Goal: Task Accomplishment & Management: Complete application form

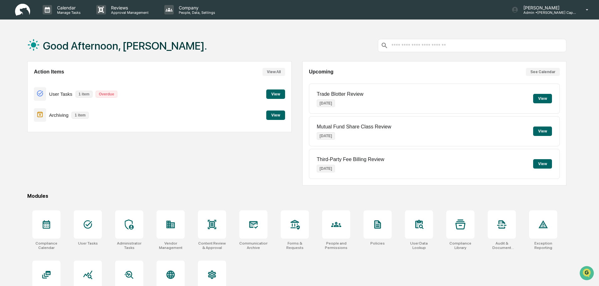
click at [271, 95] on button "View" at bounding box center [275, 93] width 19 height 9
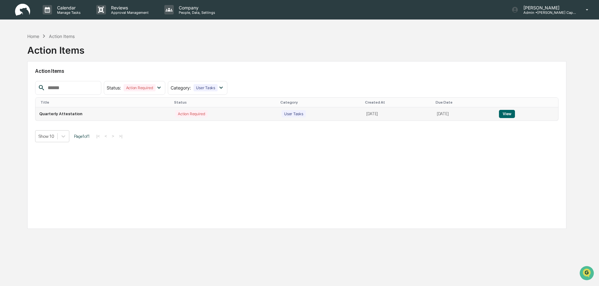
click at [515, 112] on button "View" at bounding box center [507, 114] width 16 height 8
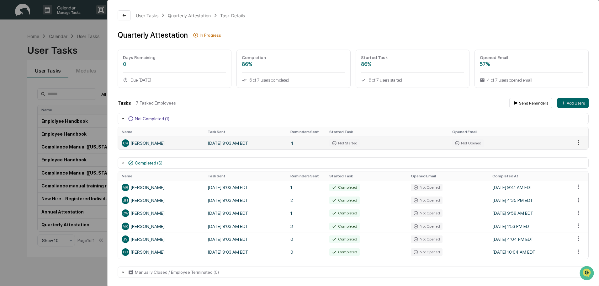
click at [577, 139] on html "Calendar Manage Tasks Reviews Approval Management Company People, Data, Setting…" at bounding box center [299, 143] width 599 height 286
click at [578, 166] on div "Send Reminder" at bounding box center [578, 164] width 47 height 10
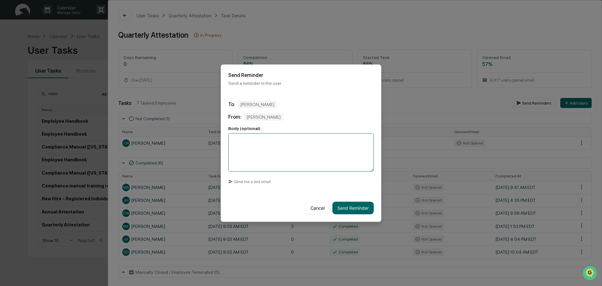
click at [261, 158] on textarea at bounding box center [301, 152] width 146 height 38
type textarea "*"
type textarea "**********"
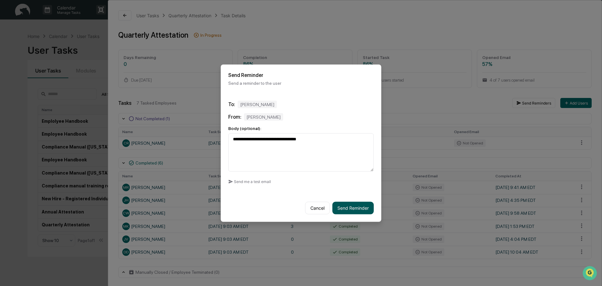
click at [342, 212] on button "Send Reminder" at bounding box center [352, 207] width 41 height 13
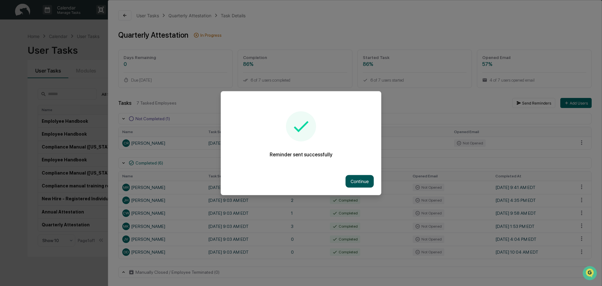
click at [360, 180] on button "Continue" at bounding box center [360, 181] width 28 height 13
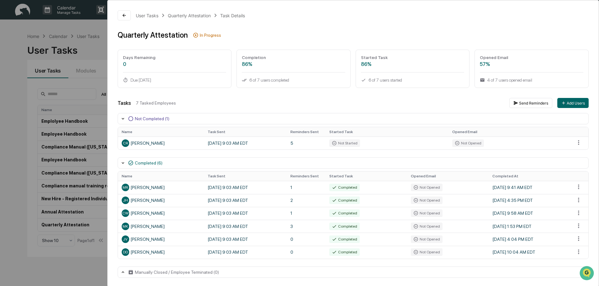
click at [123, 9] on div "User Tasks Quarterly Attestation Task Details Quarterly Attestation In Progress…" at bounding box center [353, 143] width 491 height 287
click at [127, 18] on button at bounding box center [124, 15] width 13 height 10
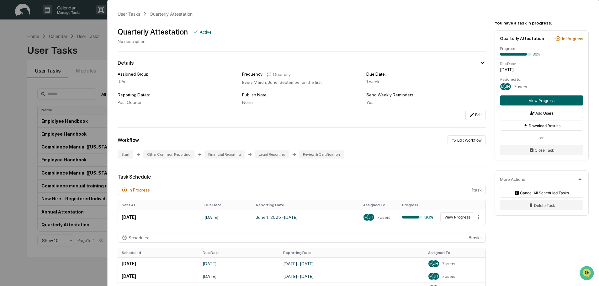
click at [89, 34] on div "User Tasks Quarterly Attestation Quarterly Attestation Active No description De…" at bounding box center [299, 143] width 599 height 286
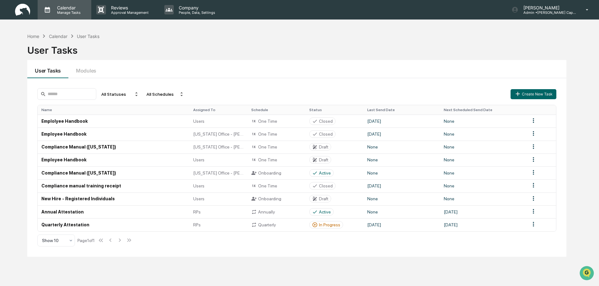
click at [67, 11] on p "Manage Tasks" at bounding box center [68, 12] width 32 height 4
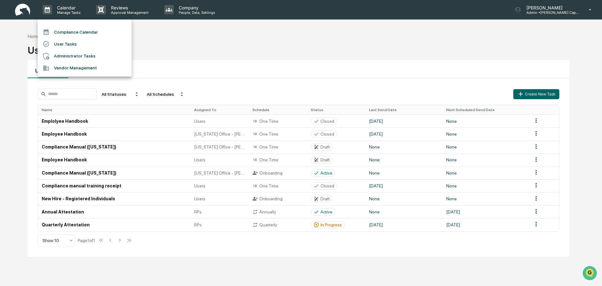
click at [67, 43] on li "User Tasks" at bounding box center [85, 44] width 94 height 12
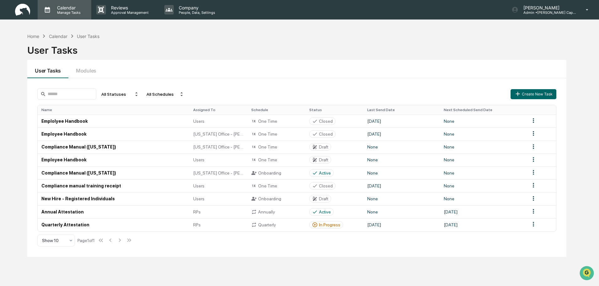
click at [71, 9] on p "Calendar" at bounding box center [68, 7] width 32 height 5
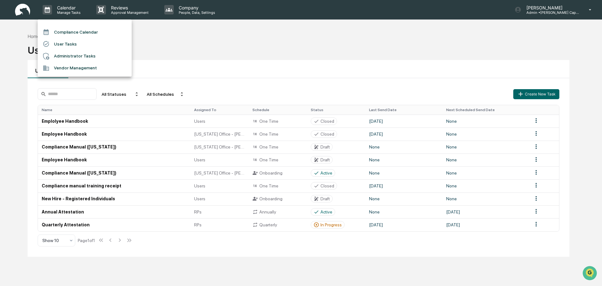
click at [66, 58] on li "Administrator Tasks" at bounding box center [85, 56] width 94 height 12
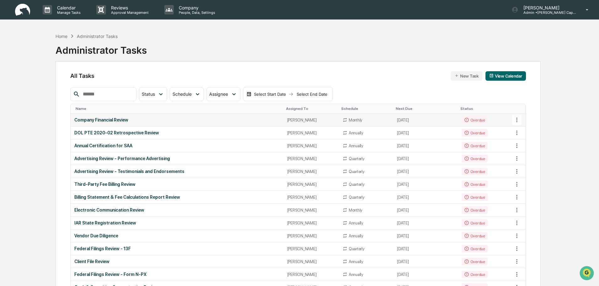
click at [514, 119] on icon at bounding box center [516, 119] width 7 height 7
click at [514, 119] on div at bounding box center [301, 143] width 602 height 286
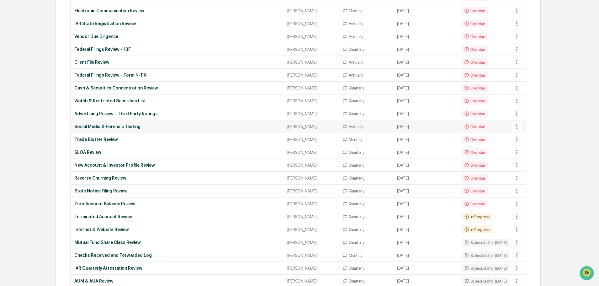
scroll to position [188, 0]
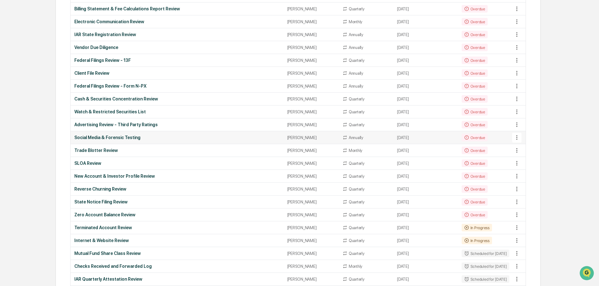
click at [517, 137] on icon at bounding box center [516, 137] width 1 height 5
click at [529, 145] on li "View Task" at bounding box center [540, 148] width 50 height 12
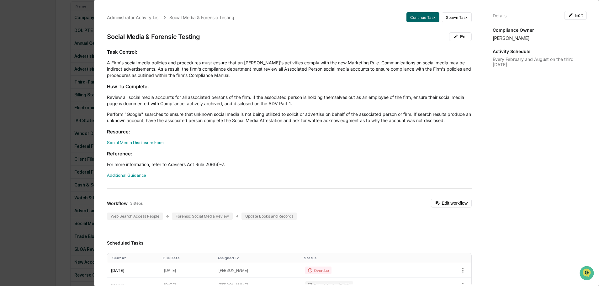
scroll to position [0, 0]
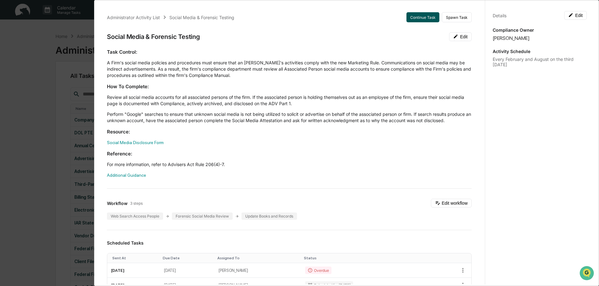
click at [415, 19] on button "Continue Task" at bounding box center [422, 17] width 33 height 10
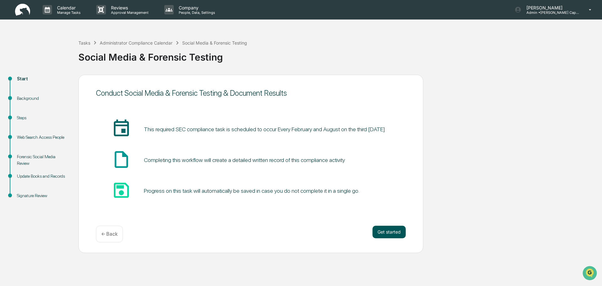
click at [388, 226] on button "Get started" at bounding box center [389, 231] width 33 height 13
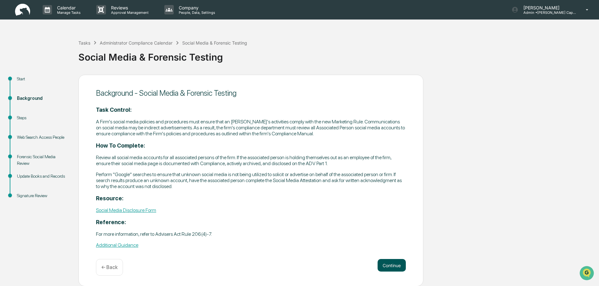
click at [383, 265] on button "Continue" at bounding box center [392, 265] width 28 height 13
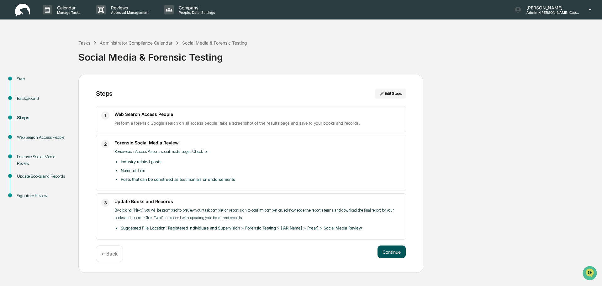
click at [391, 254] on button "Continue" at bounding box center [392, 251] width 28 height 13
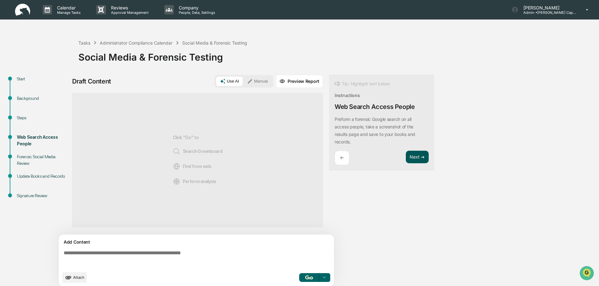
click at [423, 159] on button "Next ➔" at bounding box center [417, 157] width 23 height 13
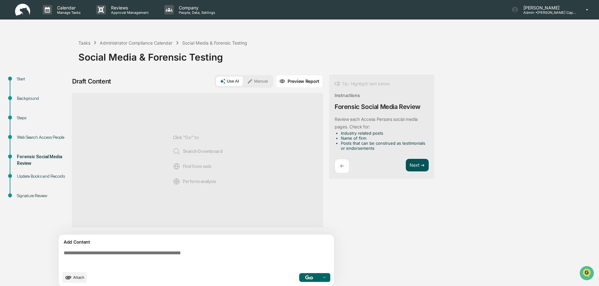
click at [423, 159] on button "Next ➔" at bounding box center [417, 165] width 23 height 13
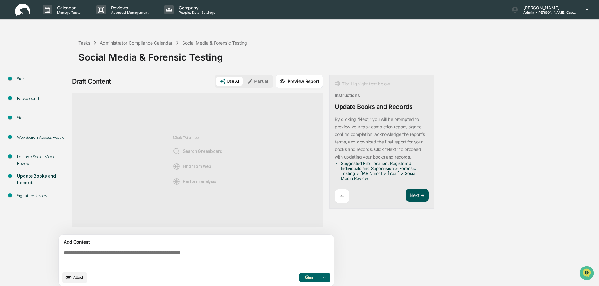
click at [419, 196] on button "Next ➔" at bounding box center [417, 195] width 23 height 13
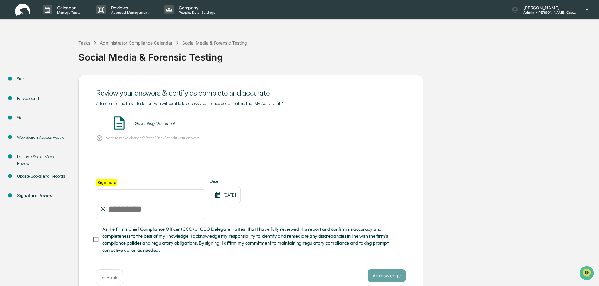
click at [115, 210] on input "Sign here" at bounding box center [150, 204] width 109 height 30
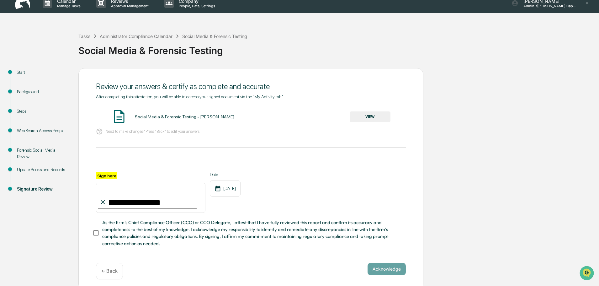
scroll to position [13, 0]
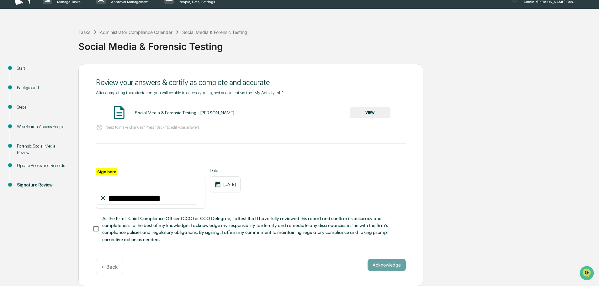
type input "**********"
click at [382, 259] on button "Acknowledge" at bounding box center [387, 264] width 38 height 13
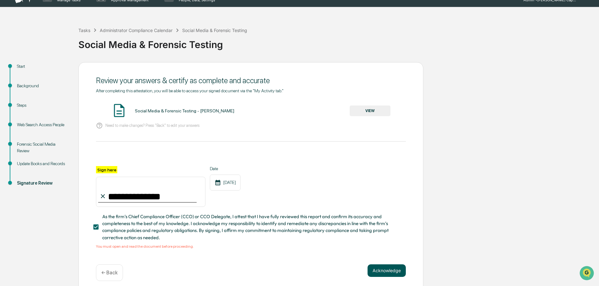
click at [390, 272] on button "Acknowledge" at bounding box center [387, 270] width 38 height 13
click at [385, 272] on button "Acknowledge" at bounding box center [387, 270] width 38 height 13
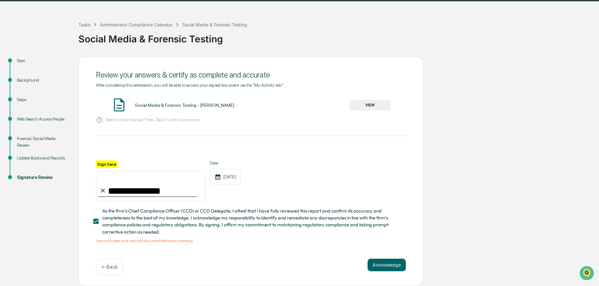
scroll to position [20, 0]
click at [471, 147] on div "**********" at bounding box center [299, 170] width 593 height 229
click at [384, 264] on button "Acknowledge" at bounding box center [387, 264] width 38 height 13
click at [384, 265] on button "Acknowledge" at bounding box center [387, 264] width 38 height 13
click at [390, 266] on button "Acknowledge" at bounding box center [387, 264] width 38 height 13
